Goal: Navigation & Orientation: Find specific page/section

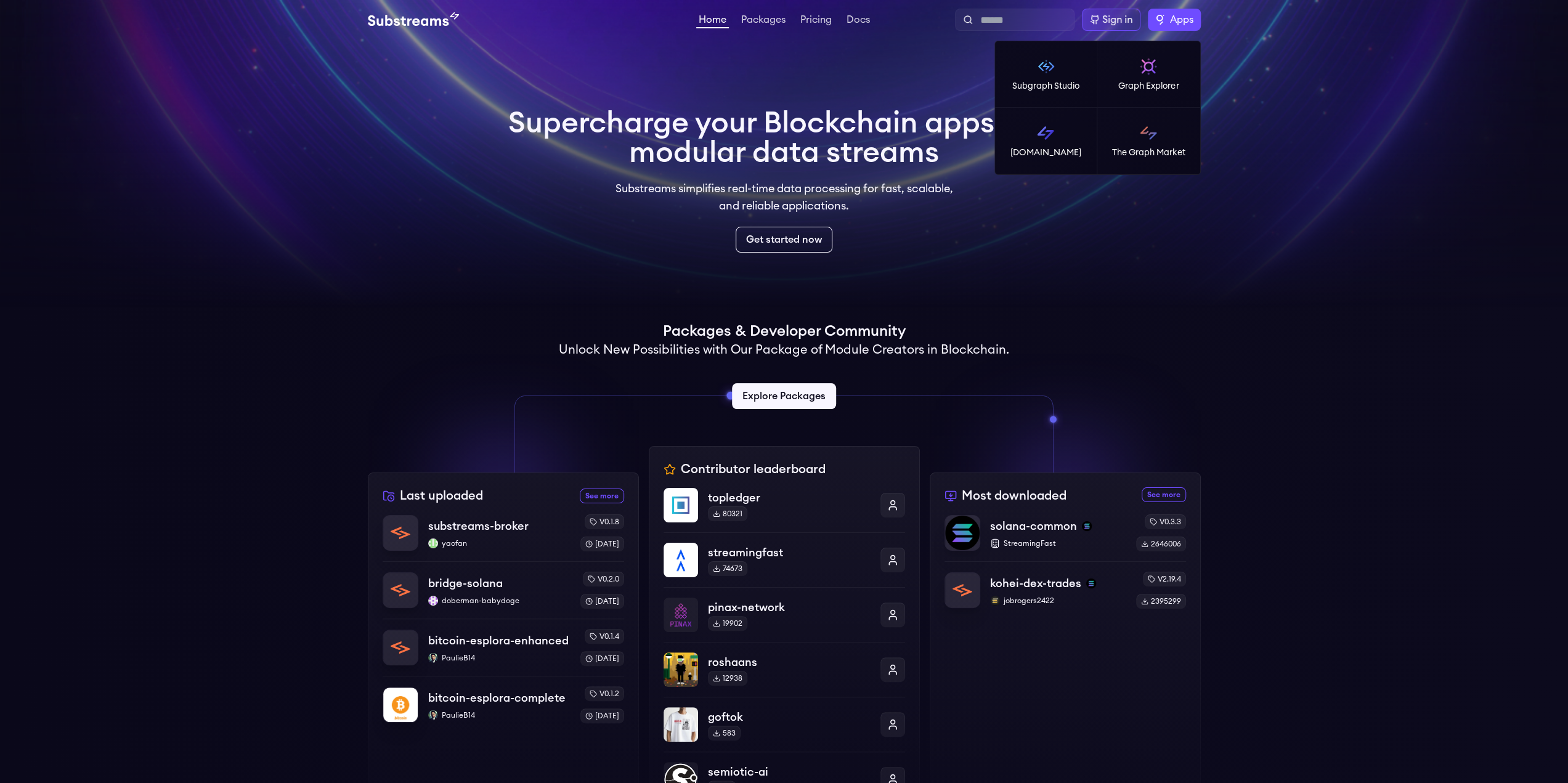
click at [1186, 15] on span "Apps" at bounding box center [1181, 19] width 23 height 15
click at [1050, 70] on img at bounding box center [1046, 66] width 20 height 20
click at [1193, 12] on span "Apps" at bounding box center [1181, 19] width 23 height 15
click at [1040, 149] on p "[DOMAIN_NAME]" at bounding box center [1046, 152] width 71 height 12
click at [1178, 14] on span "Apps" at bounding box center [1181, 19] width 23 height 15
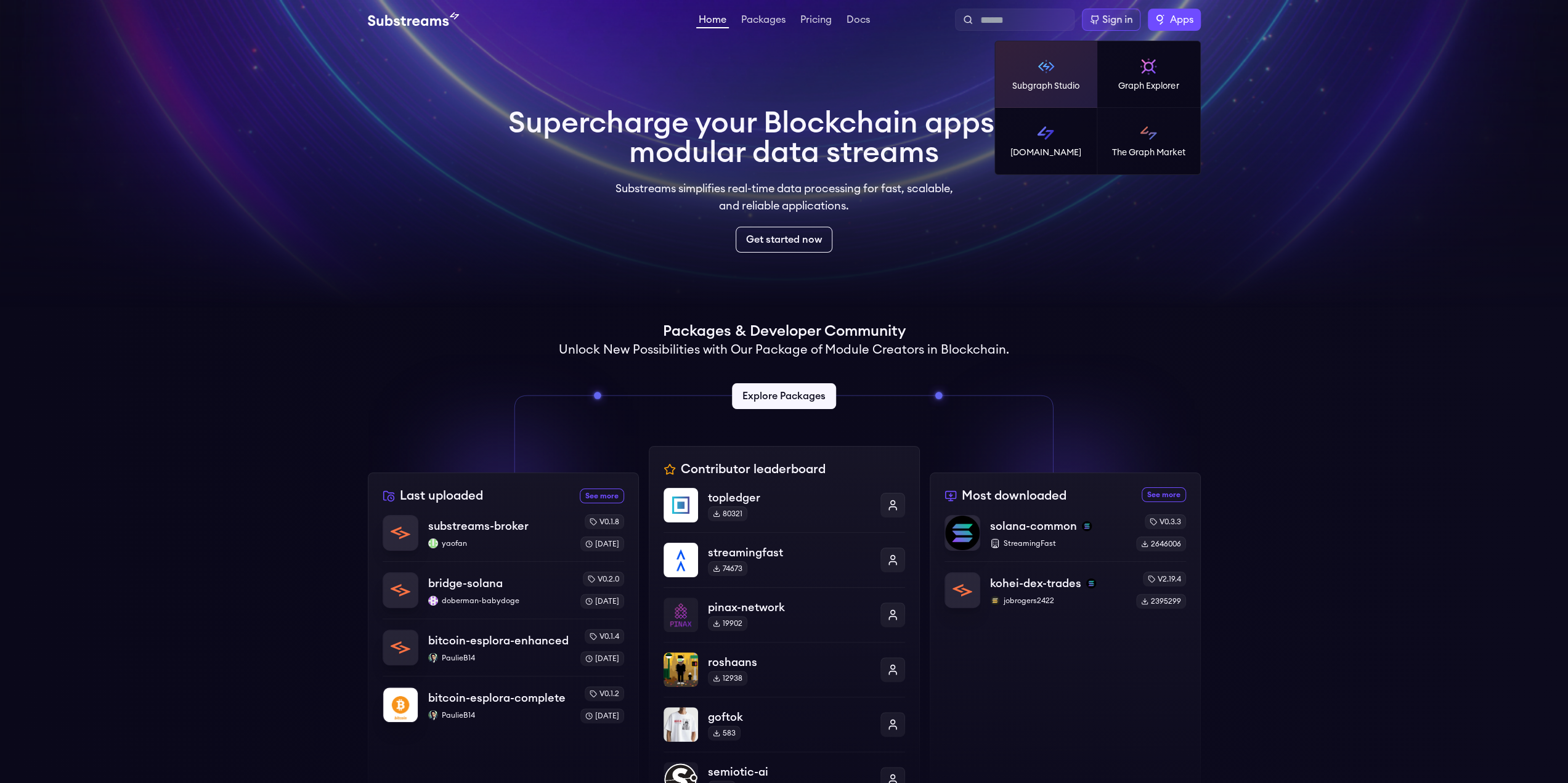
click at [1046, 67] on img at bounding box center [1046, 66] width 20 height 20
click at [1179, 24] on span "Apps" at bounding box center [1181, 19] width 23 height 15
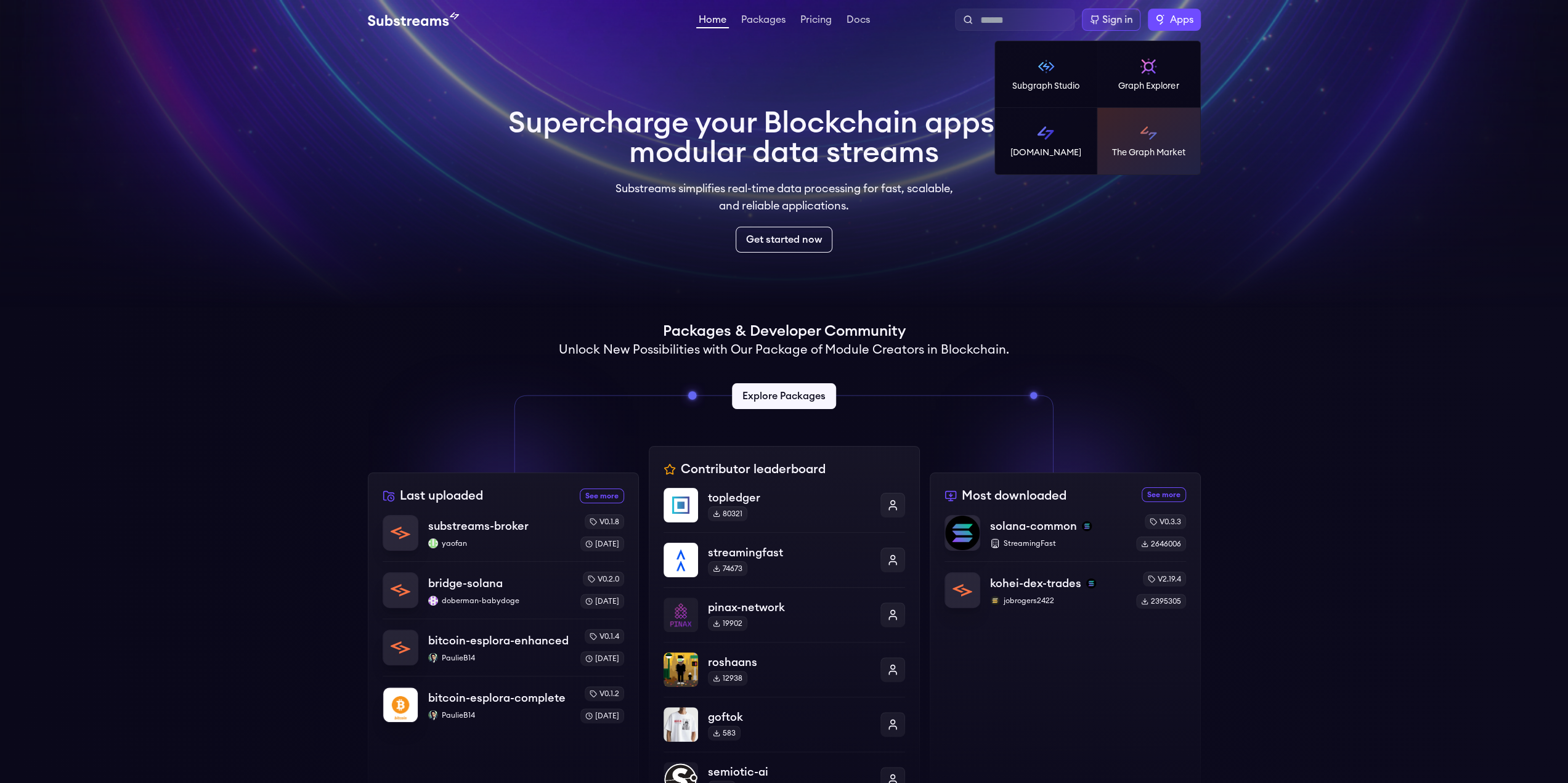
click at [1163, 161] on link "The Graph Market" at bounding box center [1148, 141] width 103 height 66
